Goal: Contribute content: Contribute content

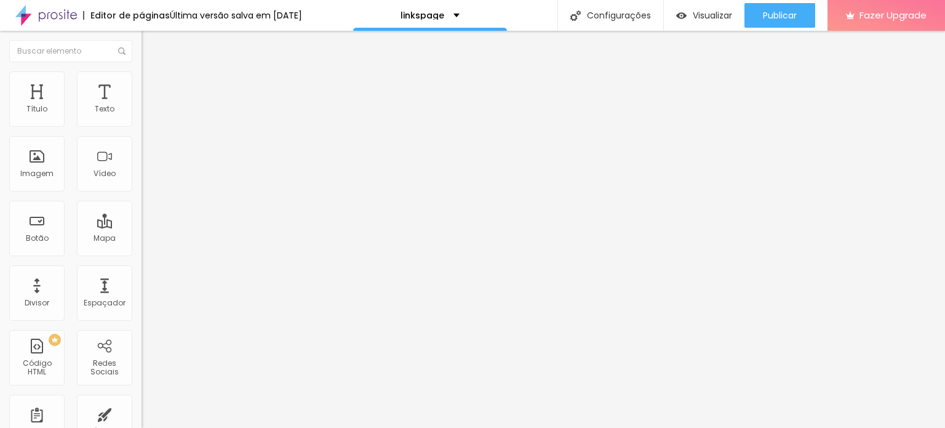
click at [142, 81] on li "Estilo" at bounding box center [213, 77] width 142 height 12
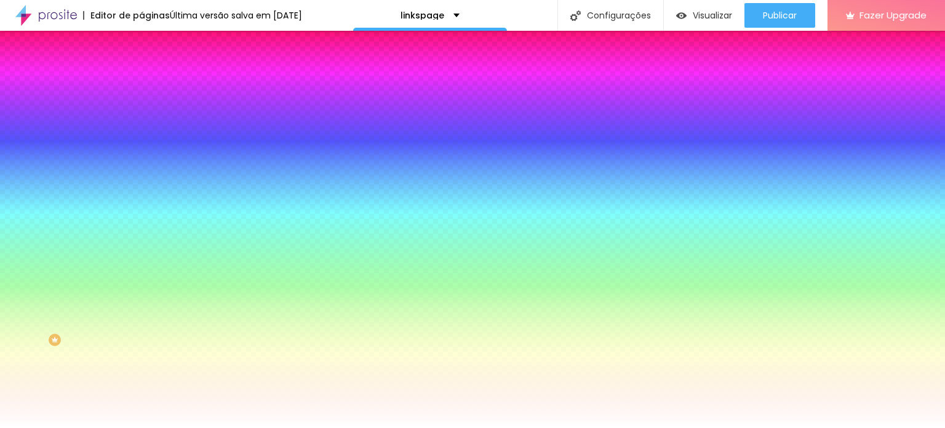
click at [142, 113] on span "Trocar imagem" at bounding box center [175, 108] width 67 height 10
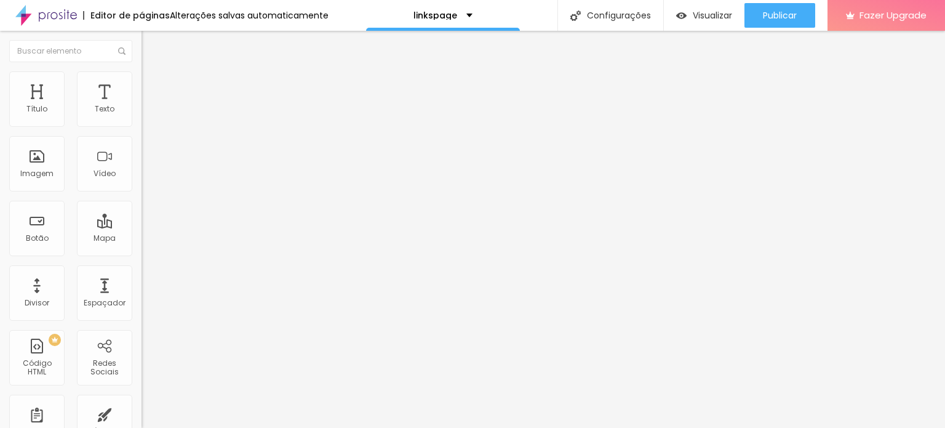
click at [151, 48] on img "button" at bounding box center [156, 45] width 10 height 10
drag, startPoint x: 30, startPoint y: 125, endPoint x: 64, endPoint y: 125, distance: 34.5
click at [142, 226] on div at bounding box center [213, 231] width 142 height 11
type input "73"
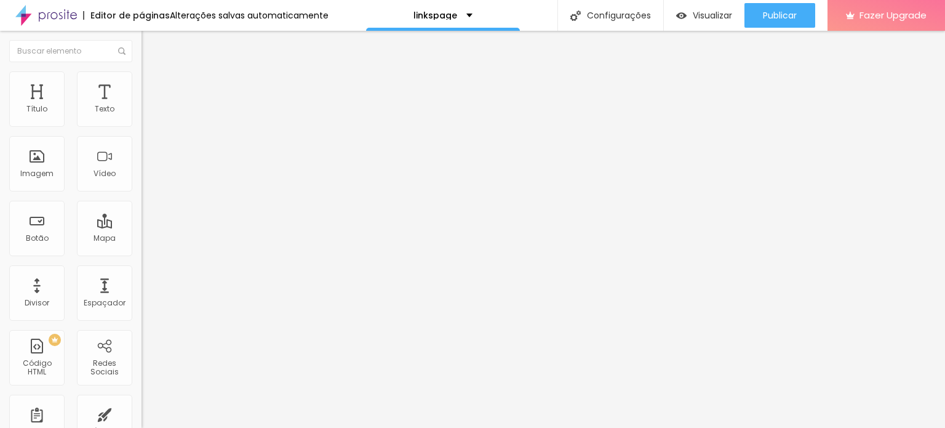
type input "94"
type input "106"
type input "110"
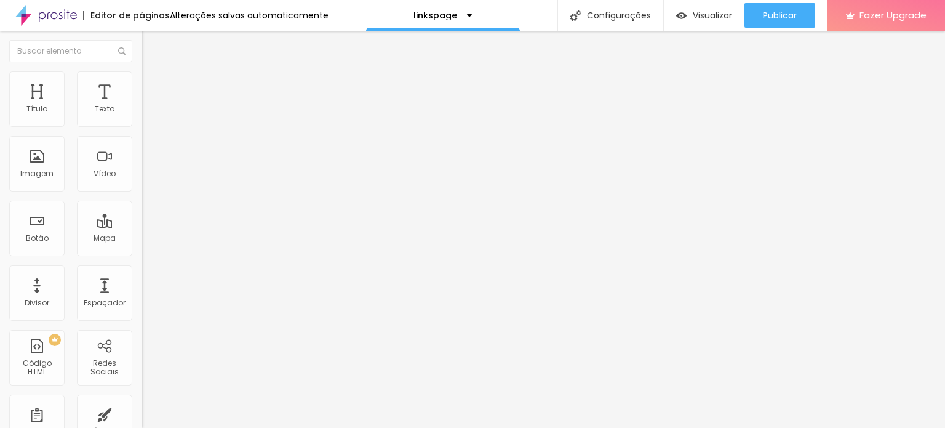
type input "110"
type input "119"
type input "123"
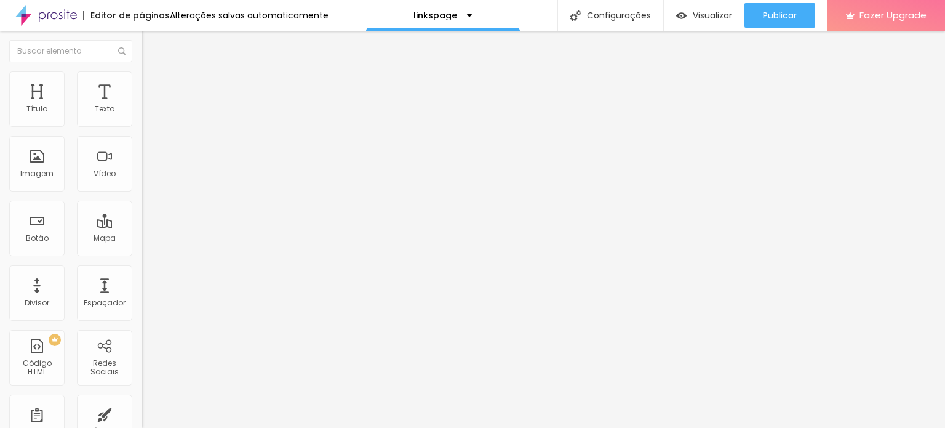
type input "131"
type input "168"
type input "222"
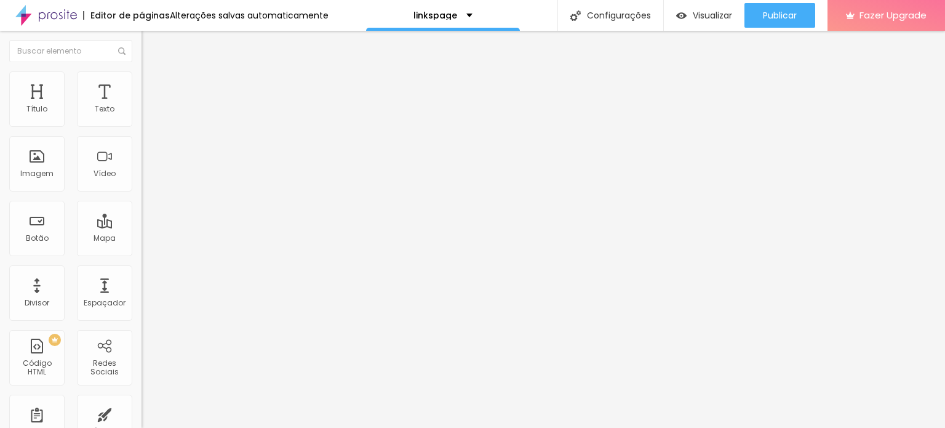
type input "222"
type input "226"
type input "156"
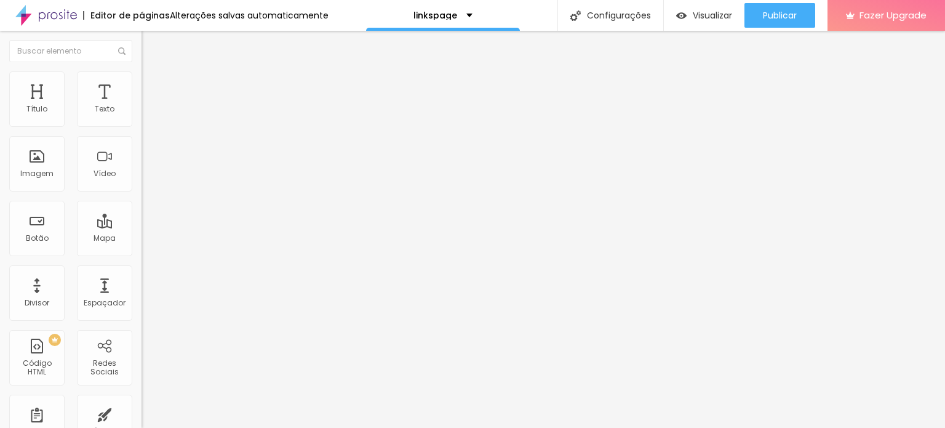
type input "143"
type input "131"
type input "106"
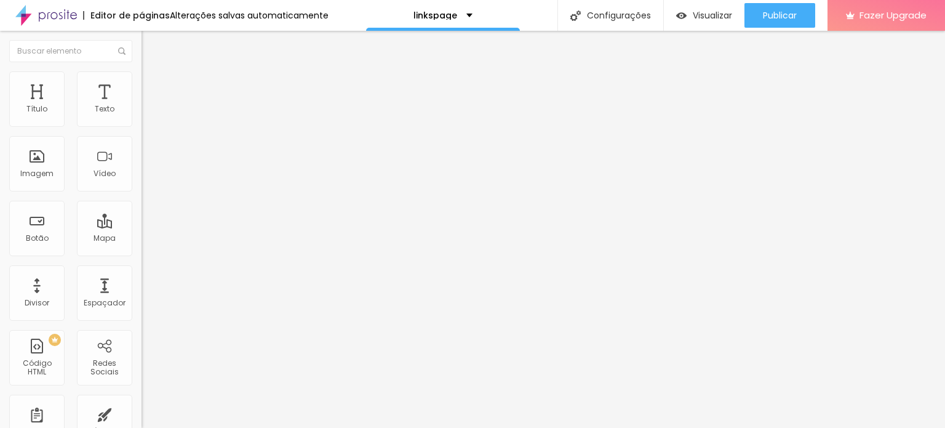
type input "106"
type input "94"
type input "90"
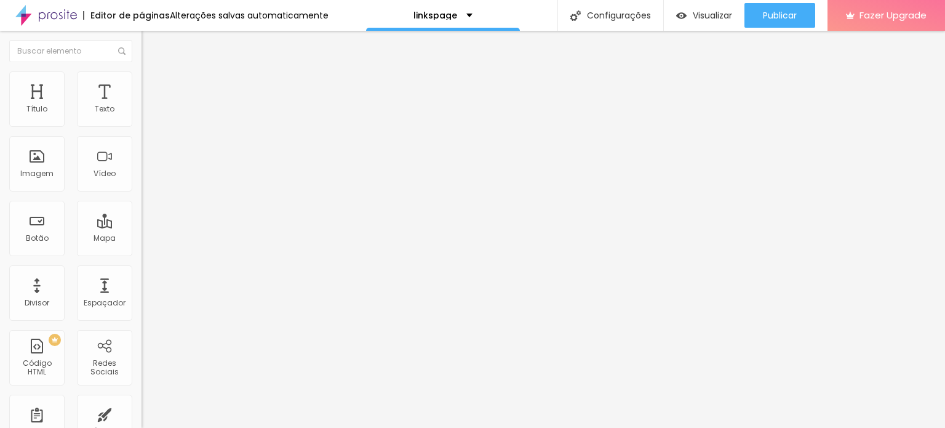
type input "77"
type input "69"
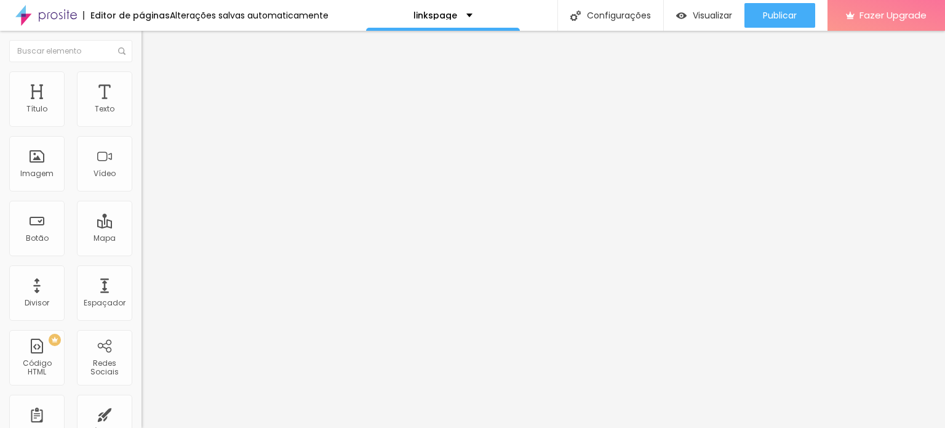
click at [142, 226] on input "range" at bounding box center [181, 231] width 79 height 10
click at [146, 114] on icon "button" at bounding box center [149, 110] width 7 height 7
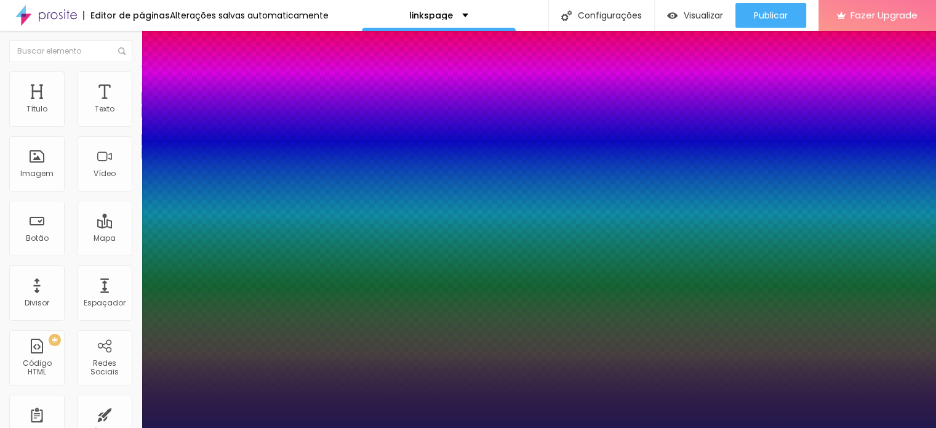
type input "1"
drag, startPoint x: 268, startPoint y: 207, endPoint x: 283, endPoint y: 207, distance: 14.8
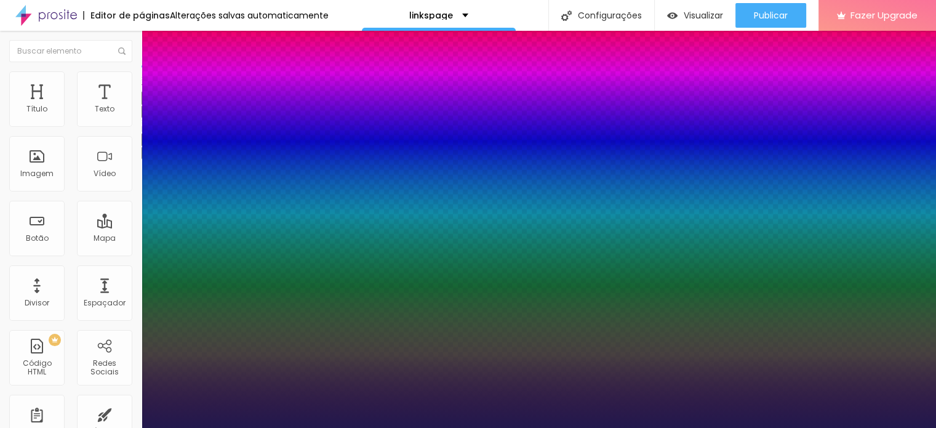
type input "8"
type input "1"
type input "13"
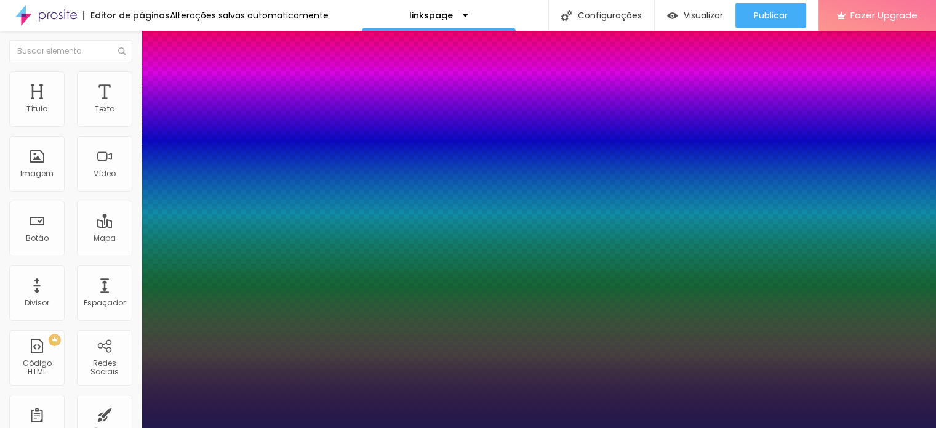
type input "13"
type input "1"
type input "13"
type input "1"
click at [394, 427] on div at bounding box center [468, 428] width 936 height 0
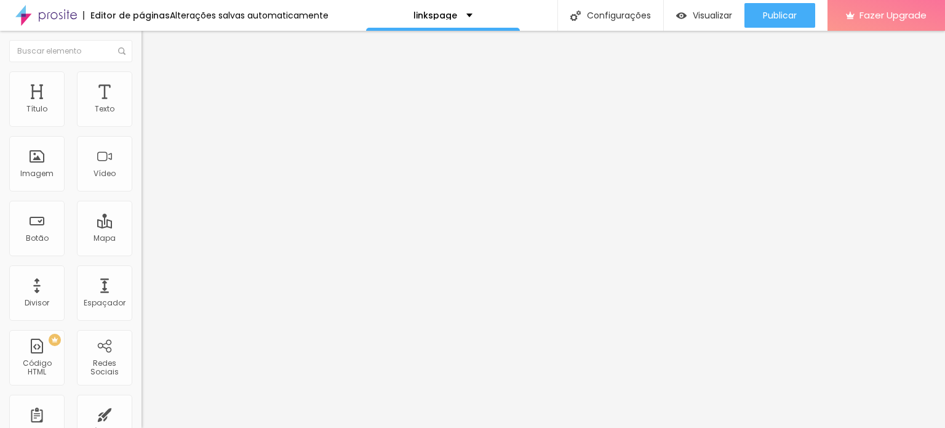
click at [146, 114] on icon "button" at bounding box center [149, 110] width 7 height 7
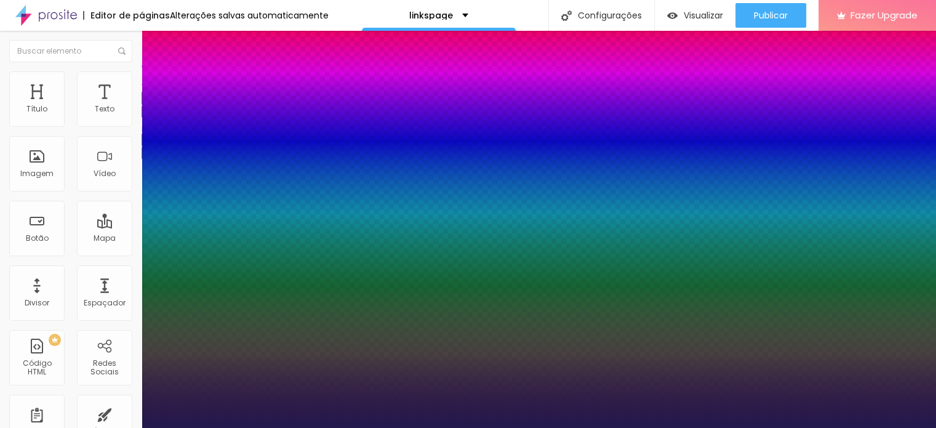
type input "1"
type input "8"
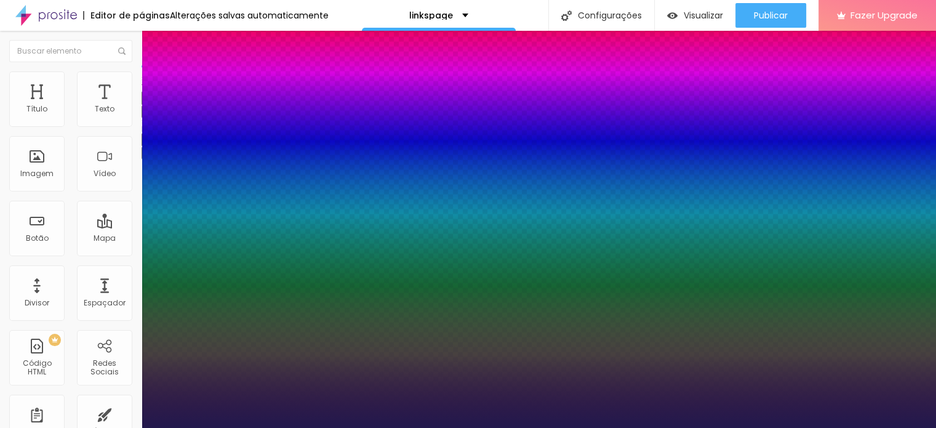
type input "1"
type input "14"
type input "1"
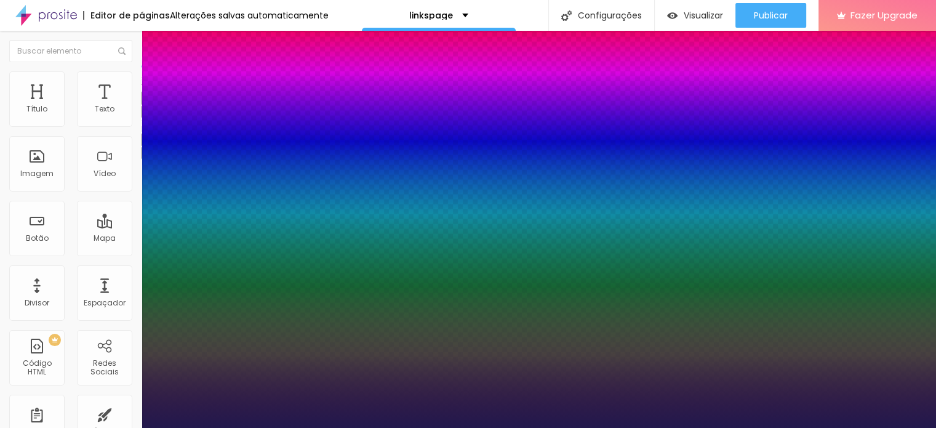
type input "14"
type input "1"
click at [355, 427] on div at bounding box center [468, 428] width 936 height 0
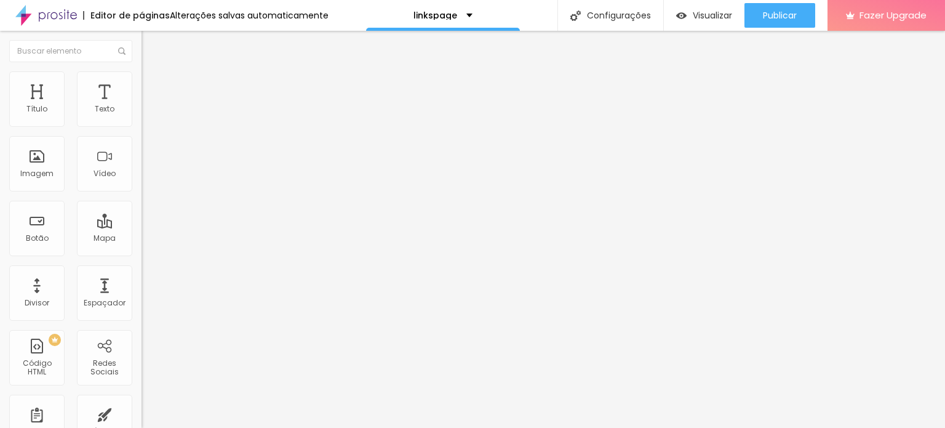
click at [142, 71] on img at bounding box center [147, 76] width 11 height 11
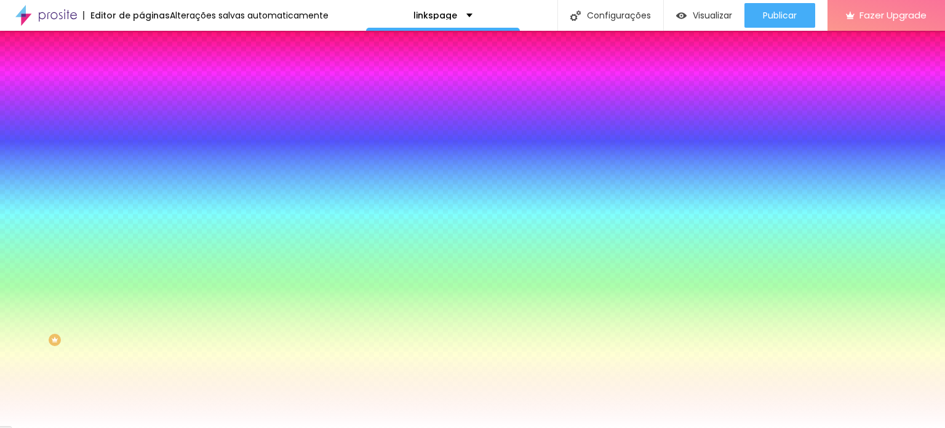
click at [151, 153] on icon "button" at bounding box center [152, 154] width 2 height 2
type input "8"
type input "1"
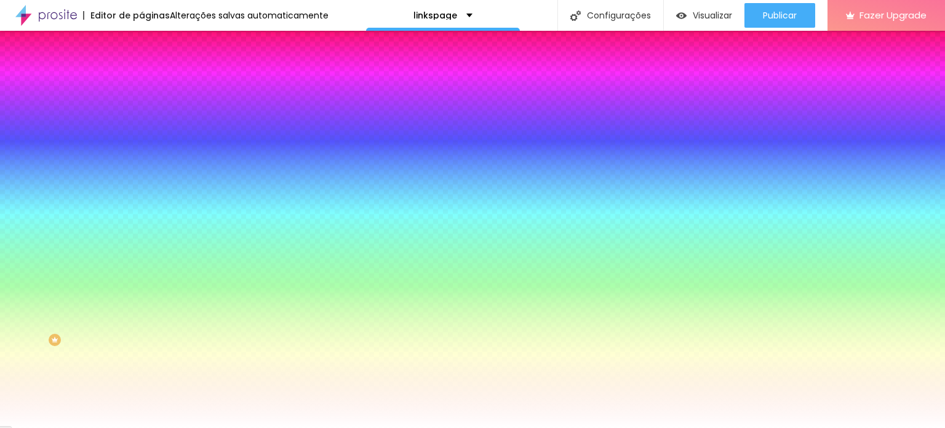
type input "14"
click at [343, 427] on div at bounding box center [472, 428] width 945 height 0
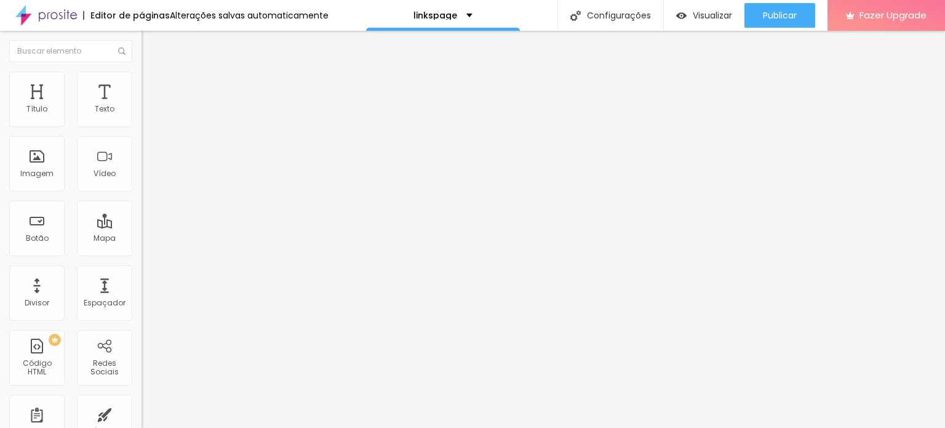
click at [142, 75] on li "Estilo" at bounding box center [213, 77] width 142 height 12
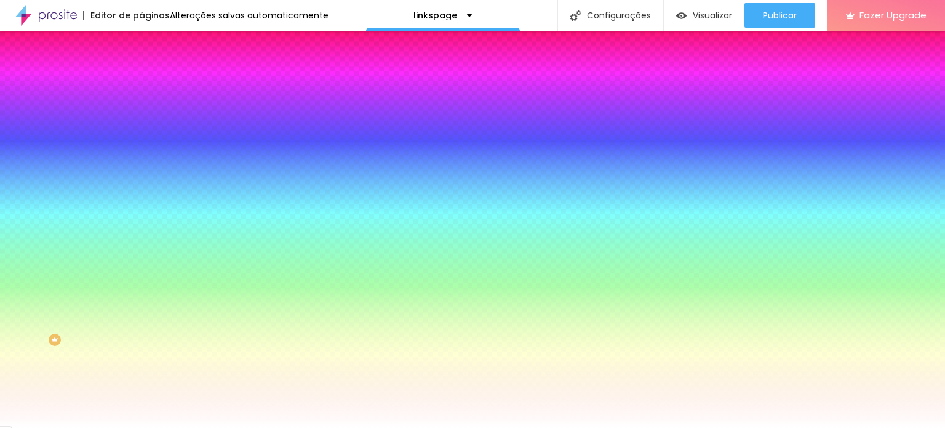
click at [142, 152] on button "button" at bounding box center [150, 157] width 17 height 13
type input "8"
type input "1"
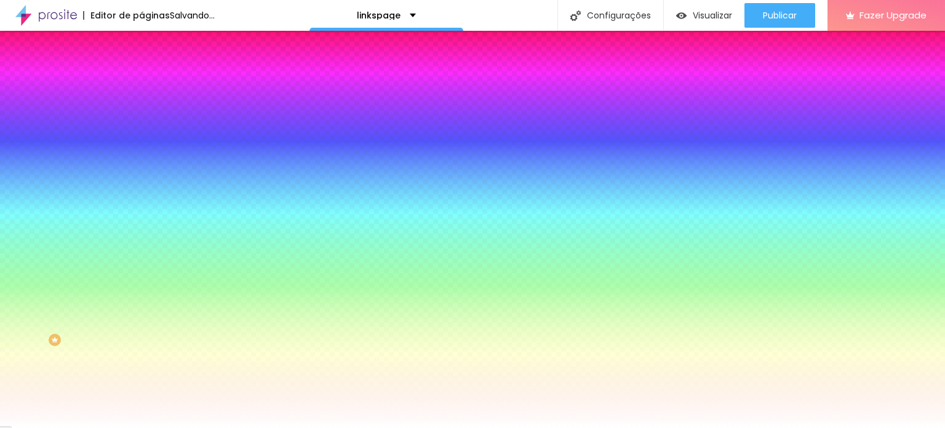
type input "14"
click at [356, 427] on div at bounding box center [472, 428] width 945 height 0
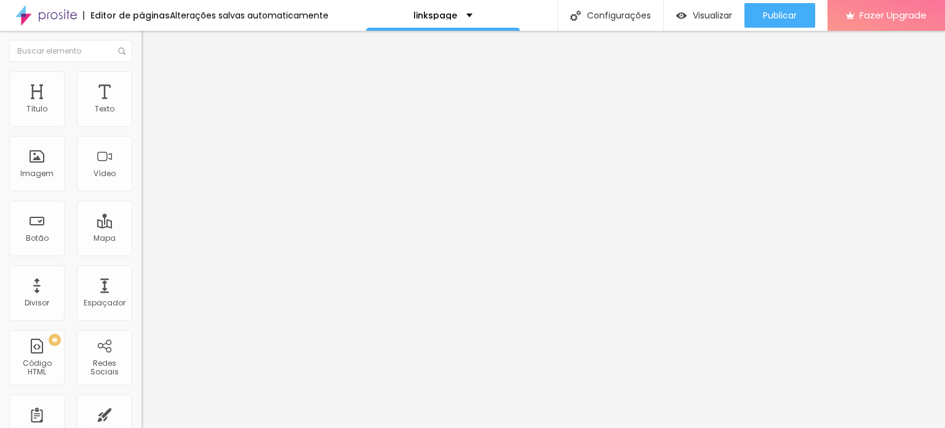
click at [142, 75] on li "Estilo" at bounding box center [213, 77] width 142 height 12
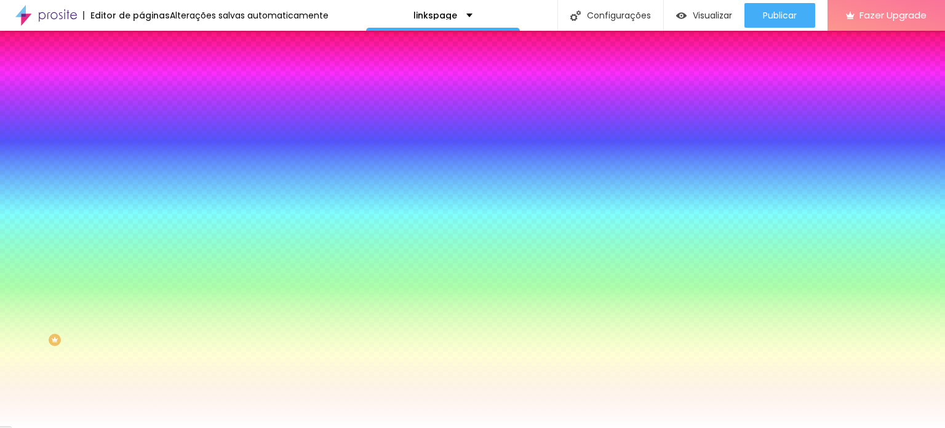
click at [146, 153] on icon "button" at bounding box center [149, 156] width 7 height 7
type input "8"
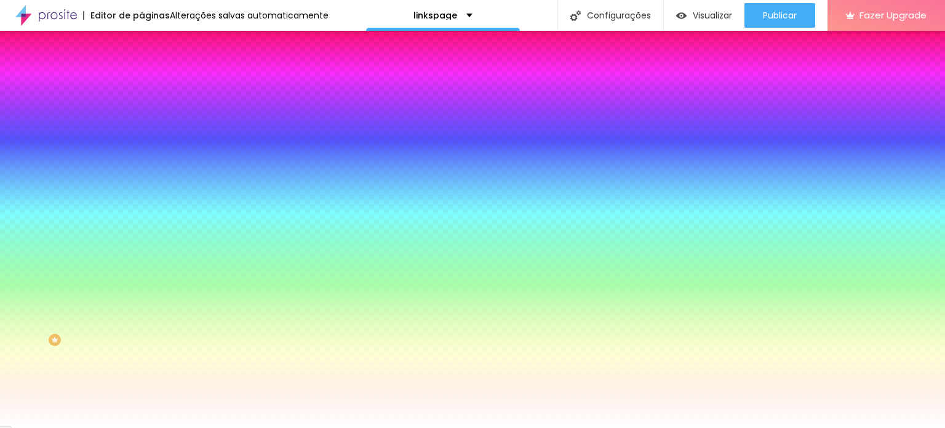
type input "1"
type input "14"
click at [342, 427] on div at bounding box center [472, 428] width 945 height 0
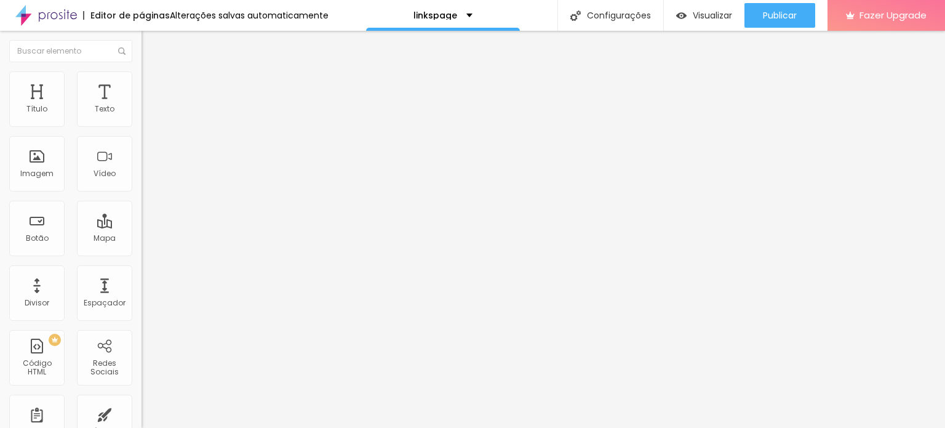
click at [142, 79] on li "Estilo" at bounding box center [213, 77] width 142 height 12
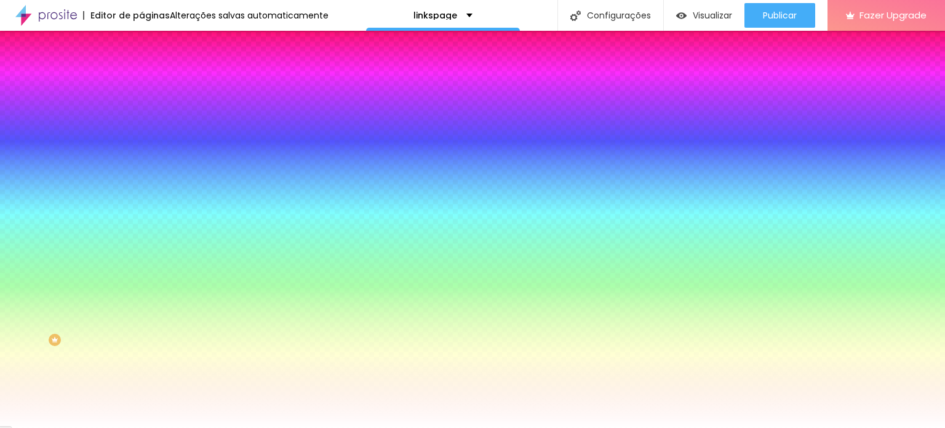
click at [146, 153] on icon "button" at bounding box center [149, 156] width 7 height 7
type input "8"
type input "1"
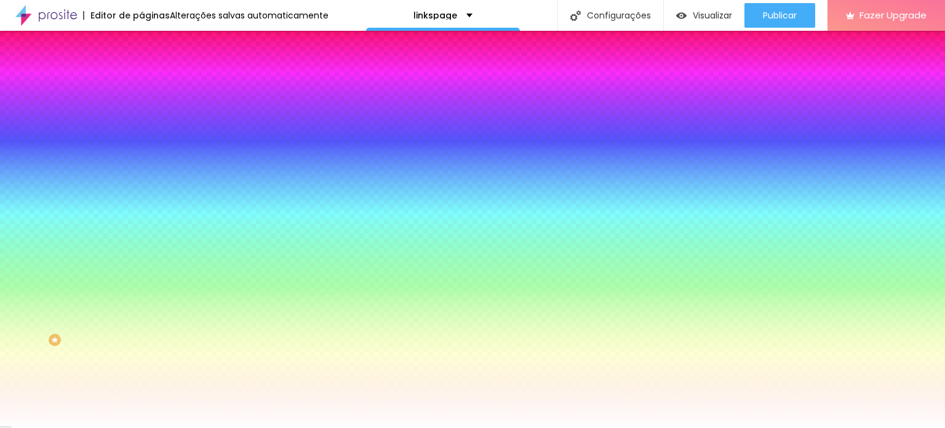
type input "14"
click at [347, 427] on div at bounding box center [472, 428] width 945 height 0
click at [142, 70] on img at bounding box center [147, 64] width 11 height 11
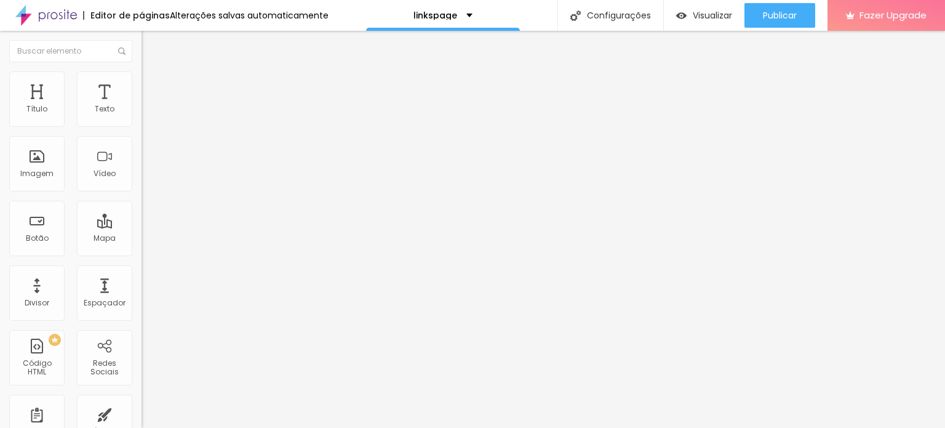
drag, startPoint x: 89, startPoint y: 137, endPoint x: 0, endPoint y: 132, distance: 88.8
click at [142, 132] on div "Texto Participe da nossa comunidade no WhatsApp [GEOGRAPHIC_DATA] Link URL [URL…" at bounding box center [213, 189] width 142 height 186
type input "Comunidade no WhatsApp"
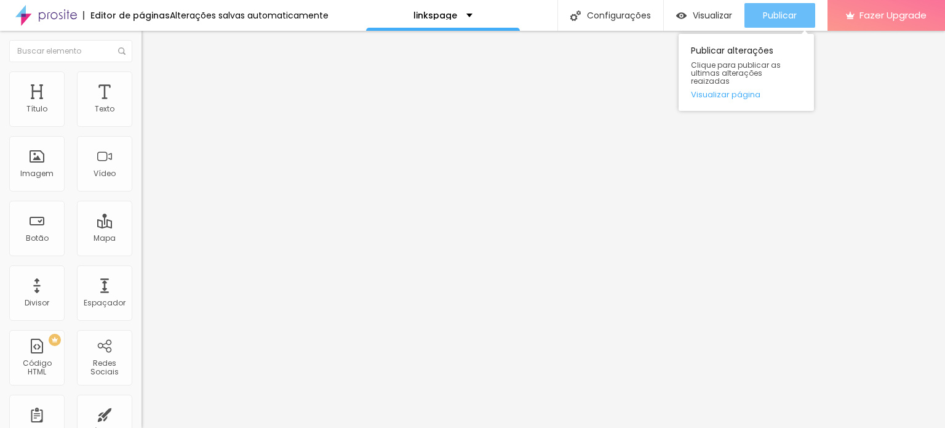
click at [794, 20] on span "Publicar" at bounding box center [780, 15] width 34 height 10
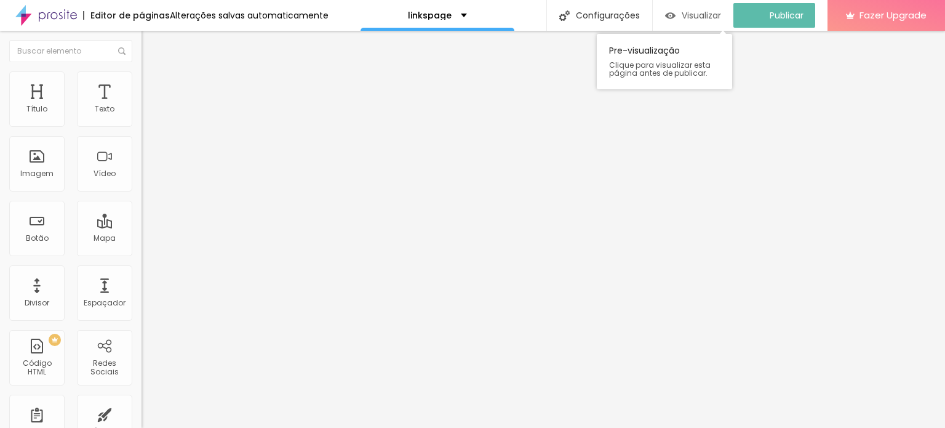
click at [716, 20] on span "Visualizar" at bounding box center [701, 15] width 39 height 10
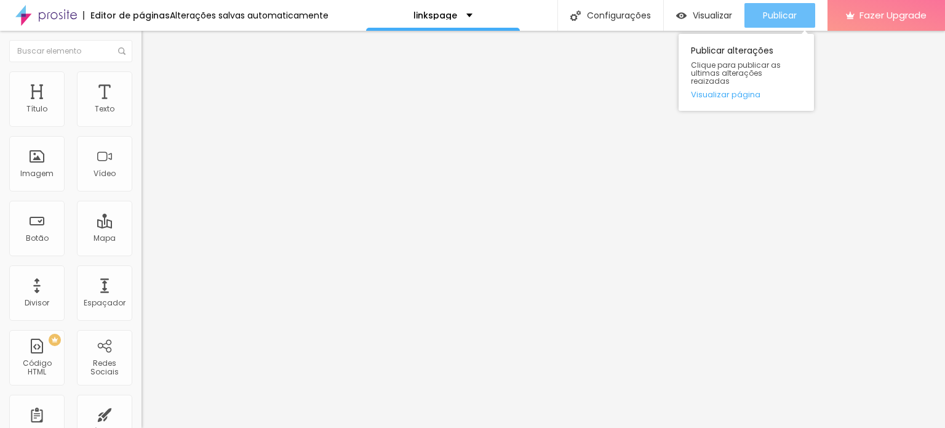
click at [763, 10] on span "Publicar" at bounding box center [780, 15] width 34 height 10
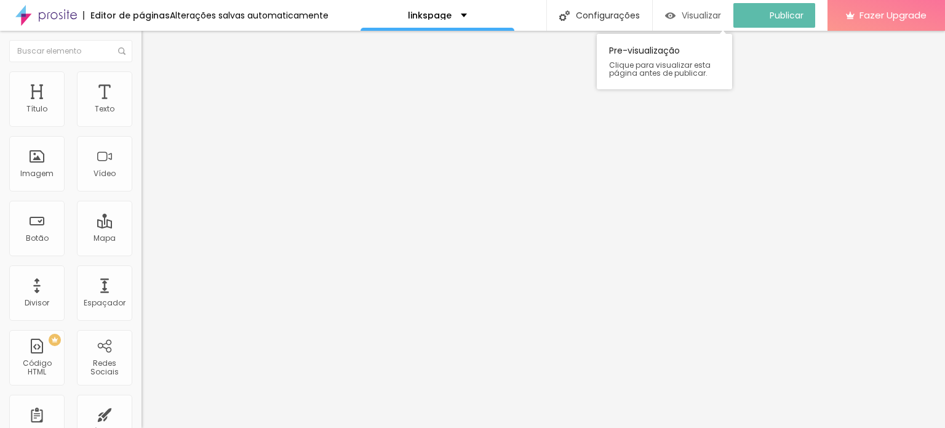
click at [697, 19] on span "Visualizar" at bounding box center [701, 15] width 39 height 10
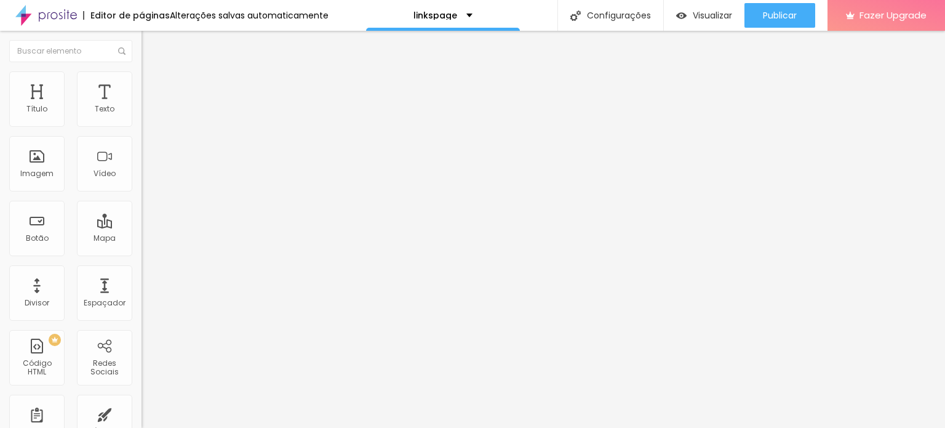
click at [142, 116] on input "Comunidade no WhatsApp" at bounding box center [216, 109] width 148 height 12
type input "Mentoria em grupo"
click at [142, 334] on div "Editar Botão Conteúdo Estilo Avançado Texto Mentoria em grupo Alinhamento Taman…" at bounding box center [213, 229] width 142 height 397
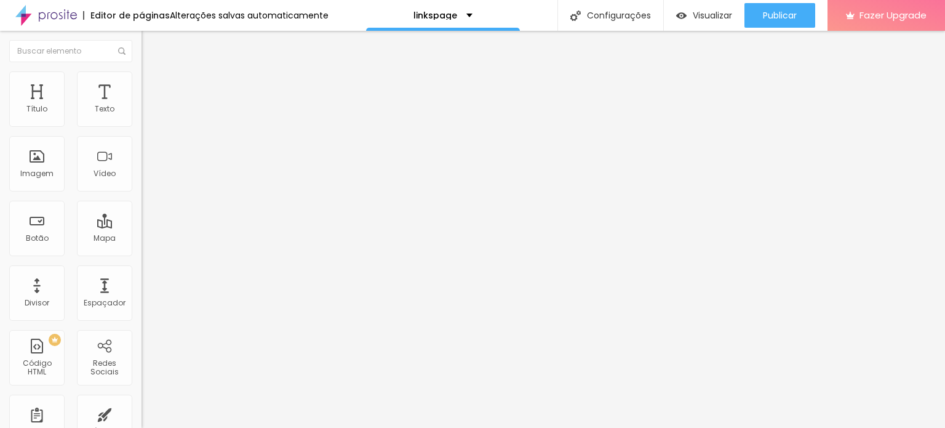
click at [142, 254] on input "[URL][DOMAIN_NAME]" at bounding box center [216, 247] width 148 height 12
paste input "[DOMAIN_NAME][URL][DOMAIN_NAME]"
type input "[URL][DOMAIN_NAME][DOMAIN_NAME]"
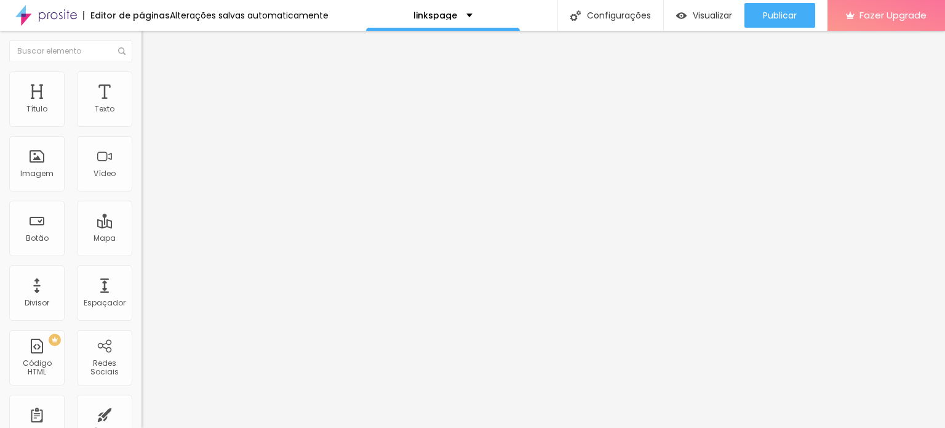
click at [142, 254] on input "[URL][DOMAIN_NAME][DOMAIN_NAME]" at bounding box center [216, 247] width 148 height 12
drag, startPoint x: 89, startPoint y: 255, endPoint x: 0, endPoint y: 256, distance: 88.6
click at [142, 256] on div "Texto Mentoria em grupo Alinhamento Tamanho Normal Pequeno Normal Grande Link U…" at bounding box center [213, 189] width 142 height 186
paste input "[URL][DOMAIN_NAME]"
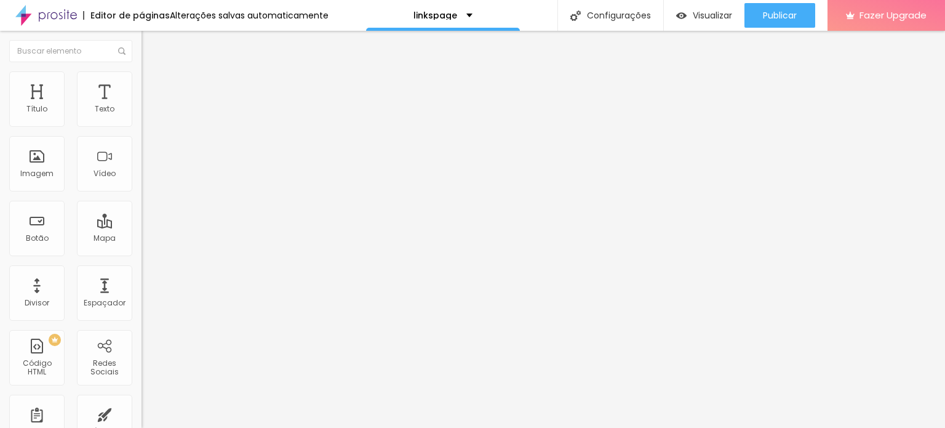
type input "[URL][DOMAIN_NAME]"
click at [142, 331] on div "Editar Botão Conteúdo Estilo Avançado Texto Mentoria em grupo Alinhamento Taman…" at bounding box center [213, 229] width 142 height 397
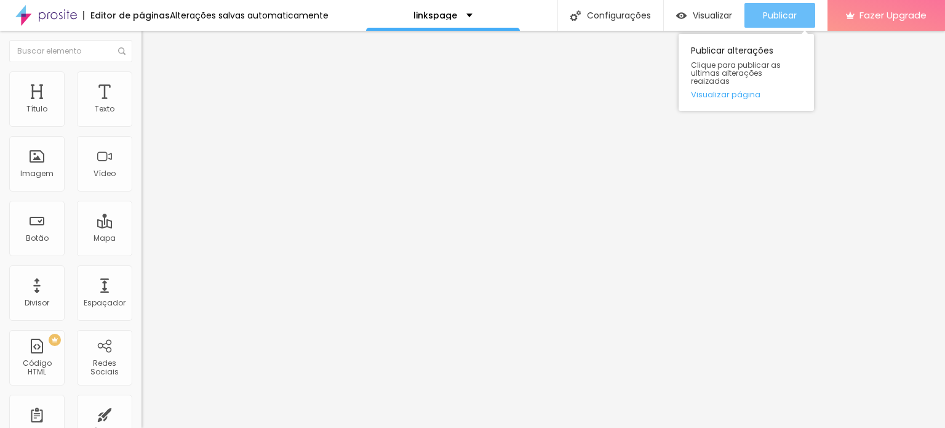
click at [783, 10] on span "Publicar" at bounding box center [780, 15] width 34 height 10
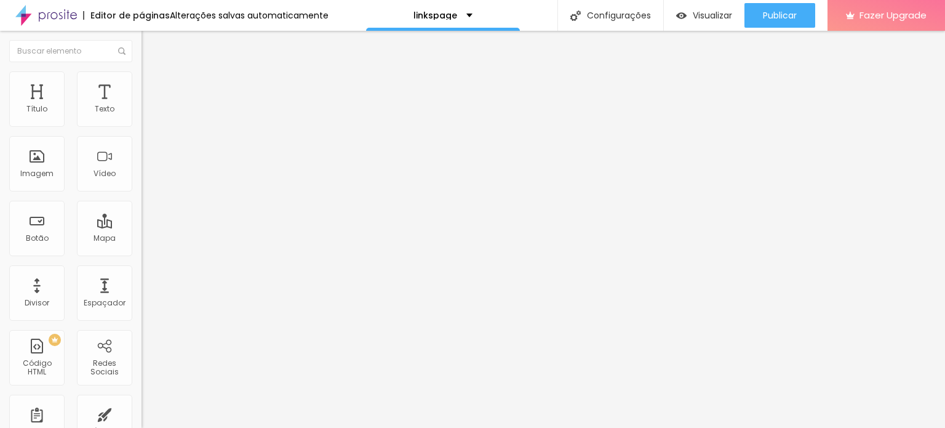
click at [142, 74] on img at bounding box center [147, 76] width 11 height 11
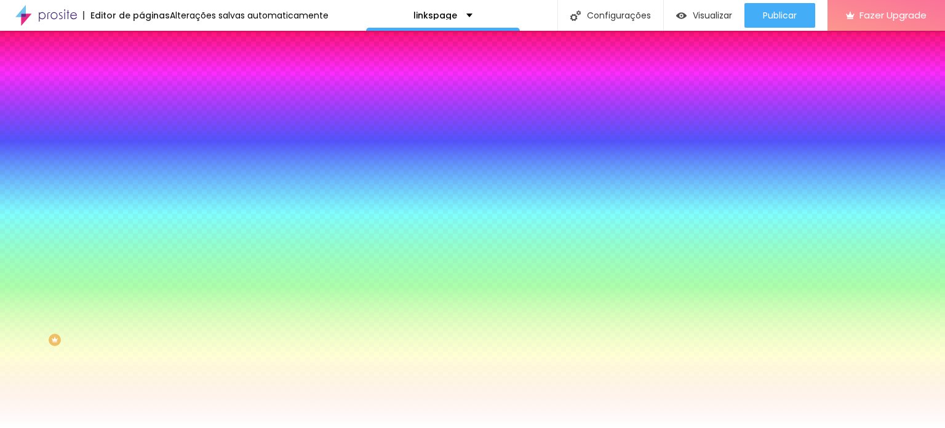
click at [142, 113] on span "Trocar imagem" at bounding box center [175, 108] width 67 height 10
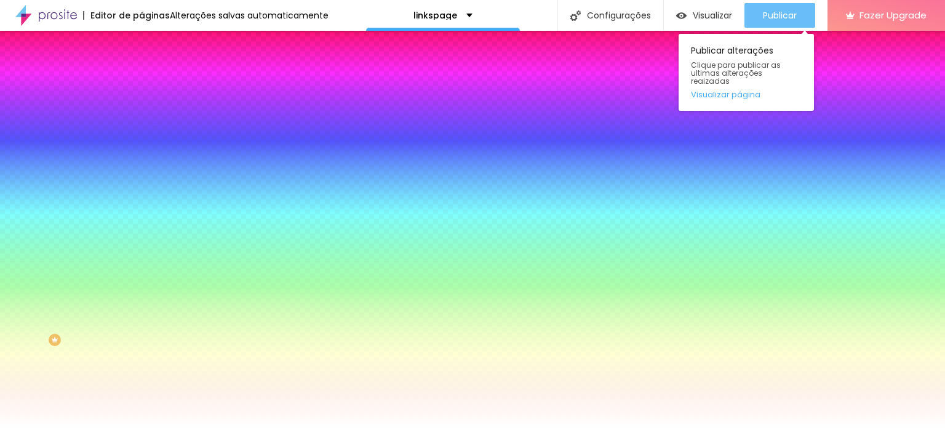
click at [768, 12] on span "Publicar" at bounding box center [780, 15] width 34 height 10
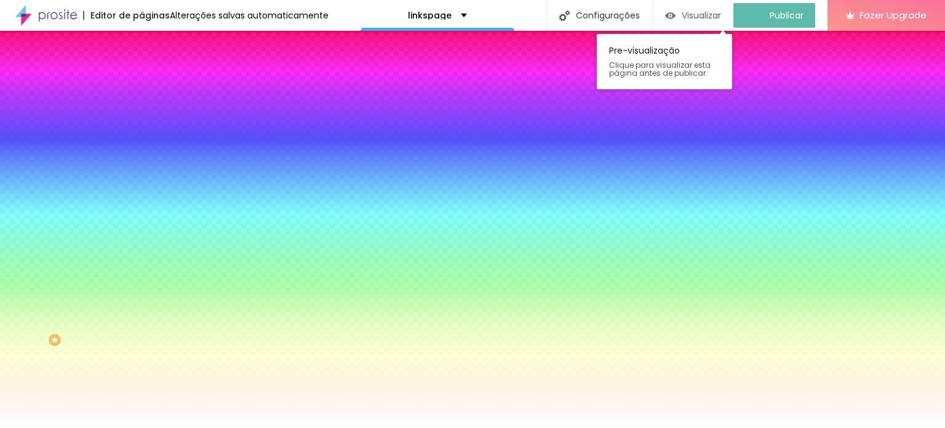
click at [694, 20] on span "Visualizar" at bounding box center [701, 15] width 39 height 10
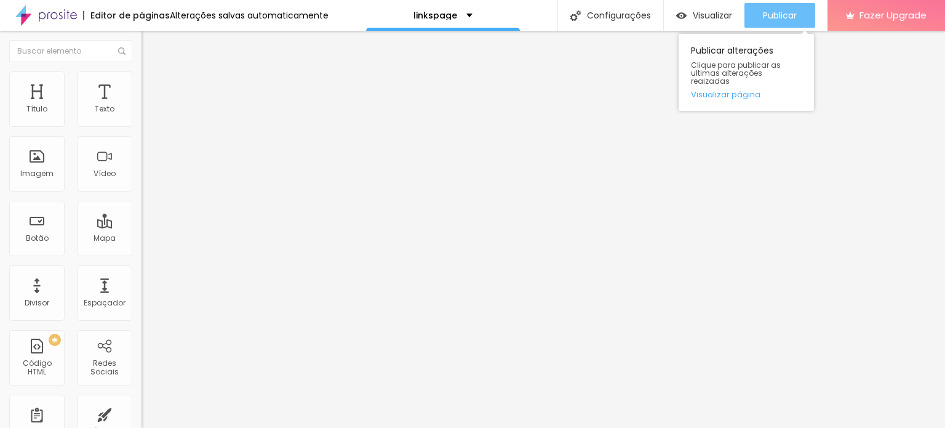
click at [773, 15] on span "Publicar" at bounding box center [780, 15] width 34 height 10
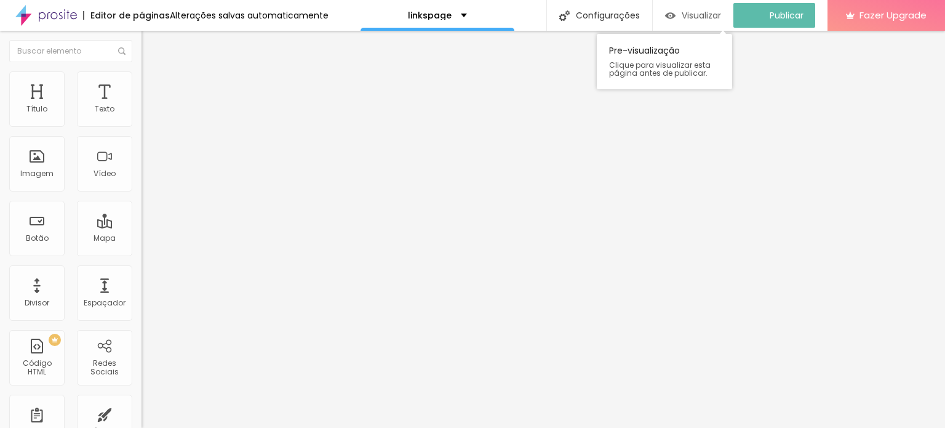
click at [689, 15] on div "Visualizar" at bounding box center [693, 15] width 56 height 10
